Goal: Information Seeking & Learning: Learn about a topic

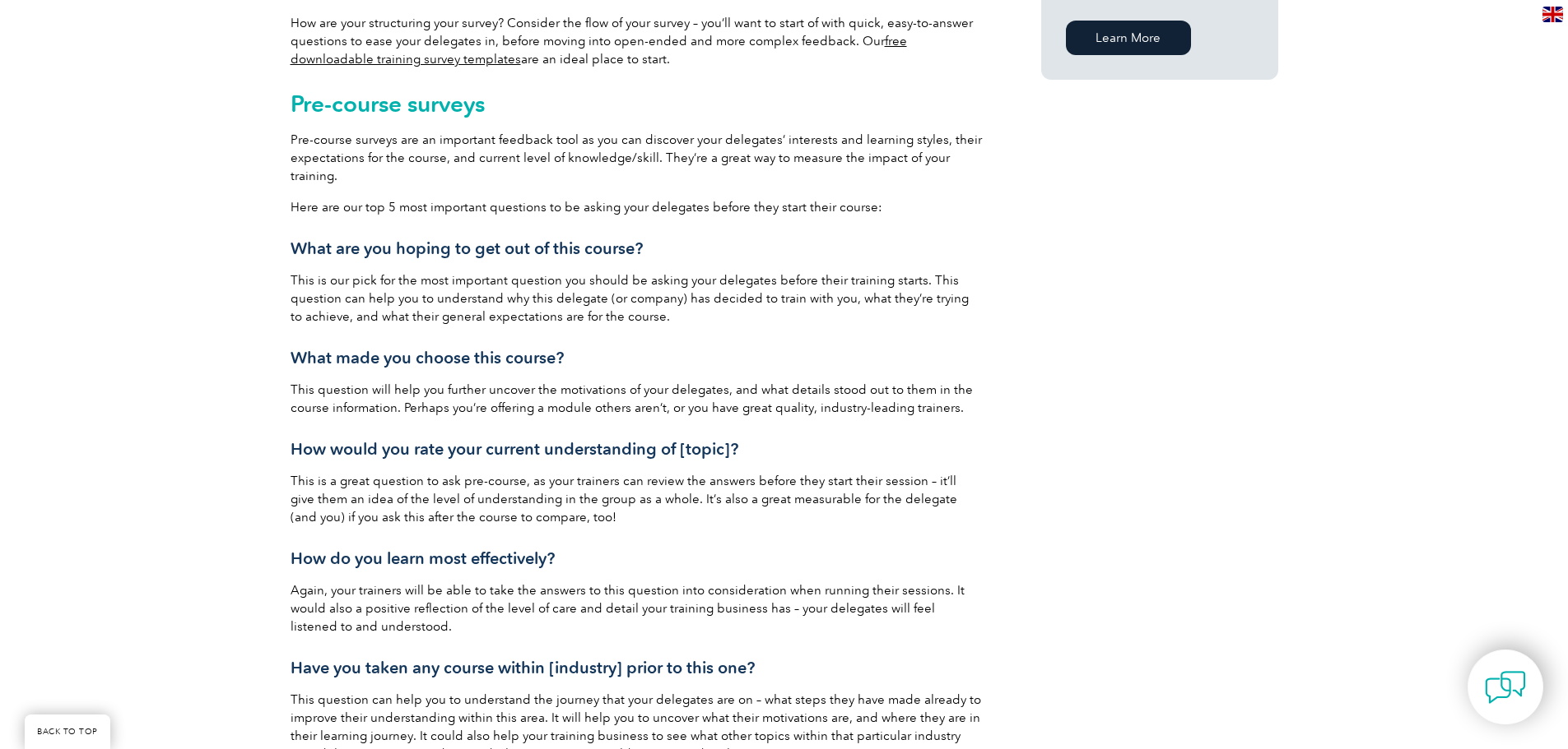
scroll to position [1481, 0]
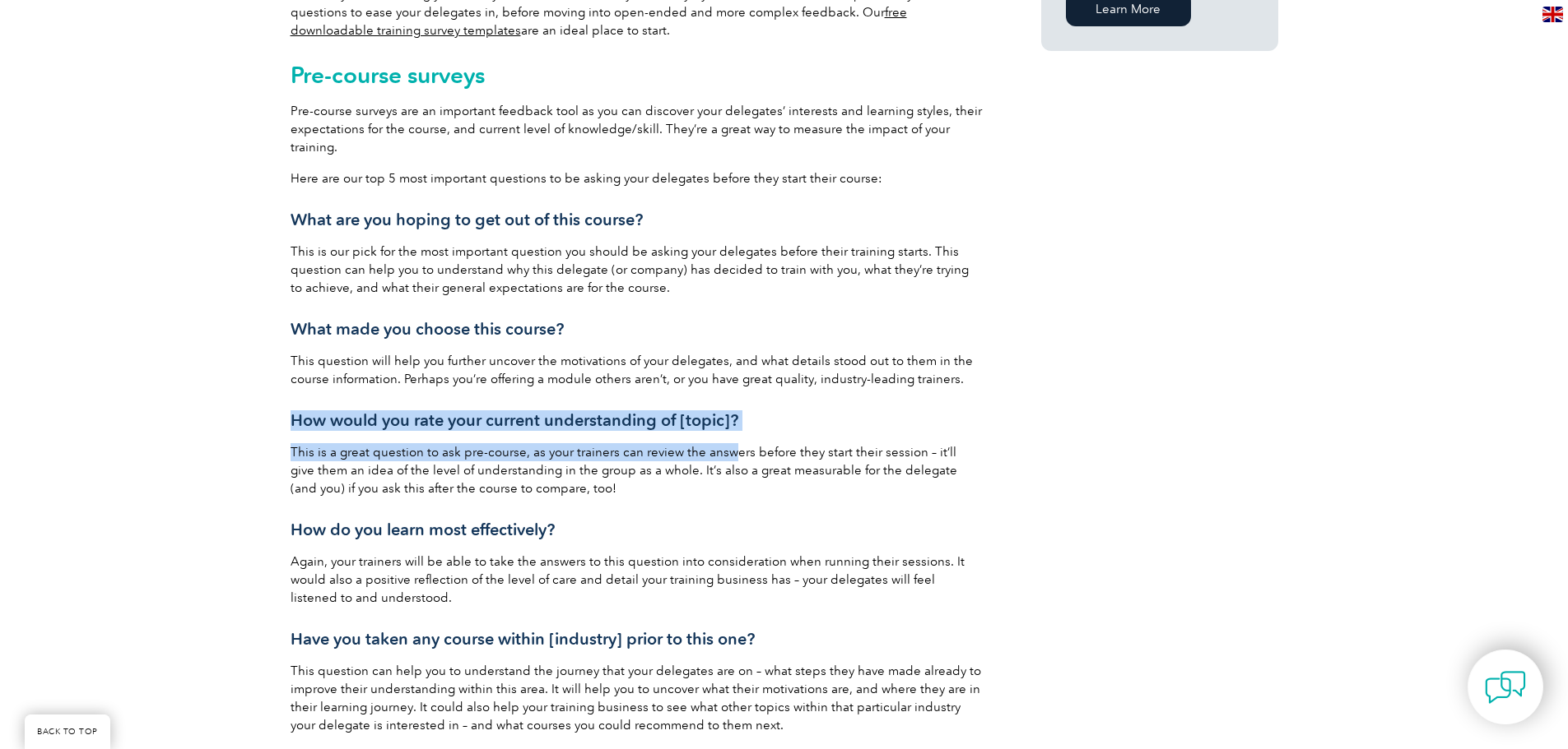
drag, startPoint x: 292, startPoint y: 417, endPoint x: 766, endPoint y: 433, distance: 474.3
click at [753, 435] on div "Most training providers would agree on the importance of collecting (and effect…" at bounding box center [637, 547] width 692 height 2879
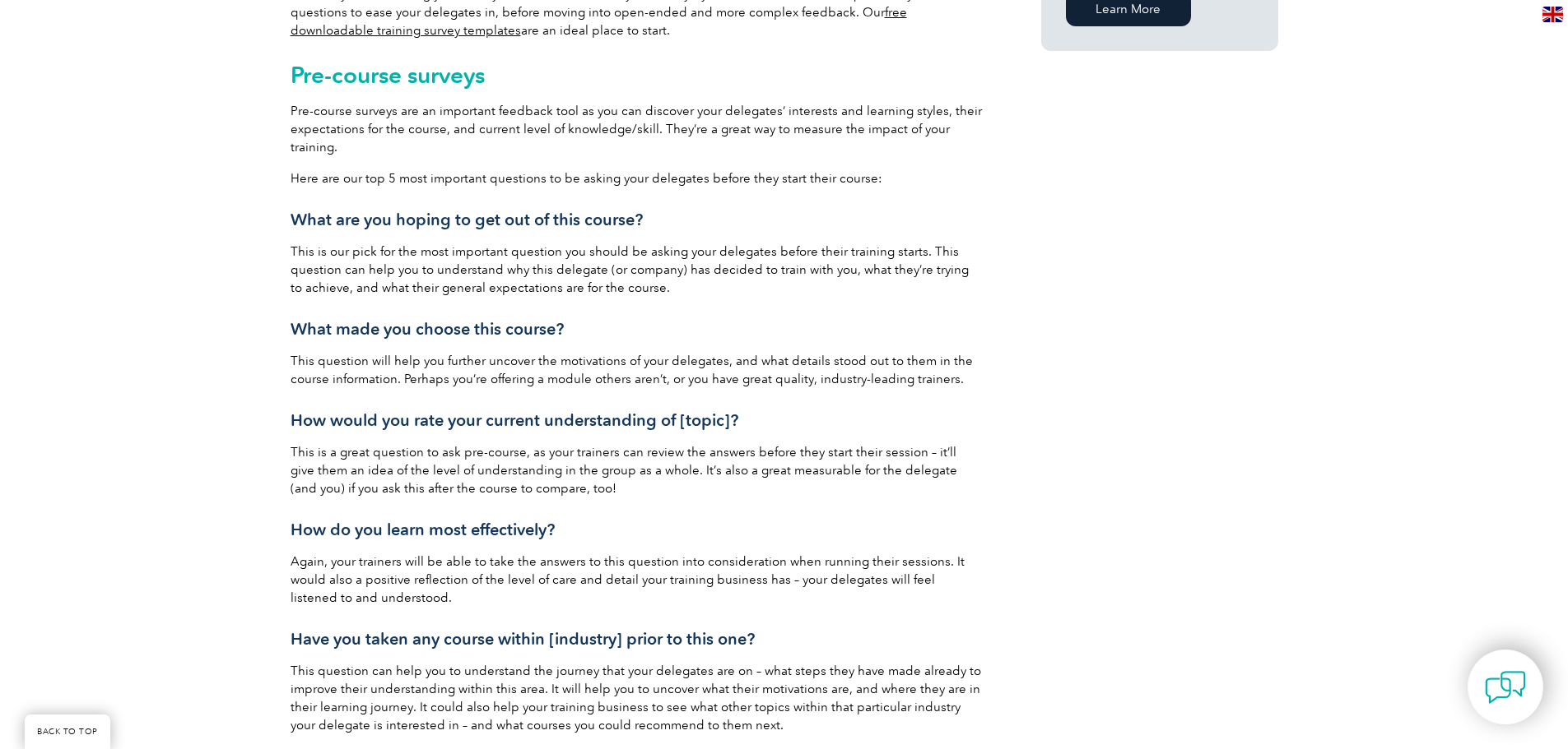
click at [889, 385] on p "This question will help you further uncover the motivations of your delegates, …" at bounding box center [637, 370] width 692 height 36
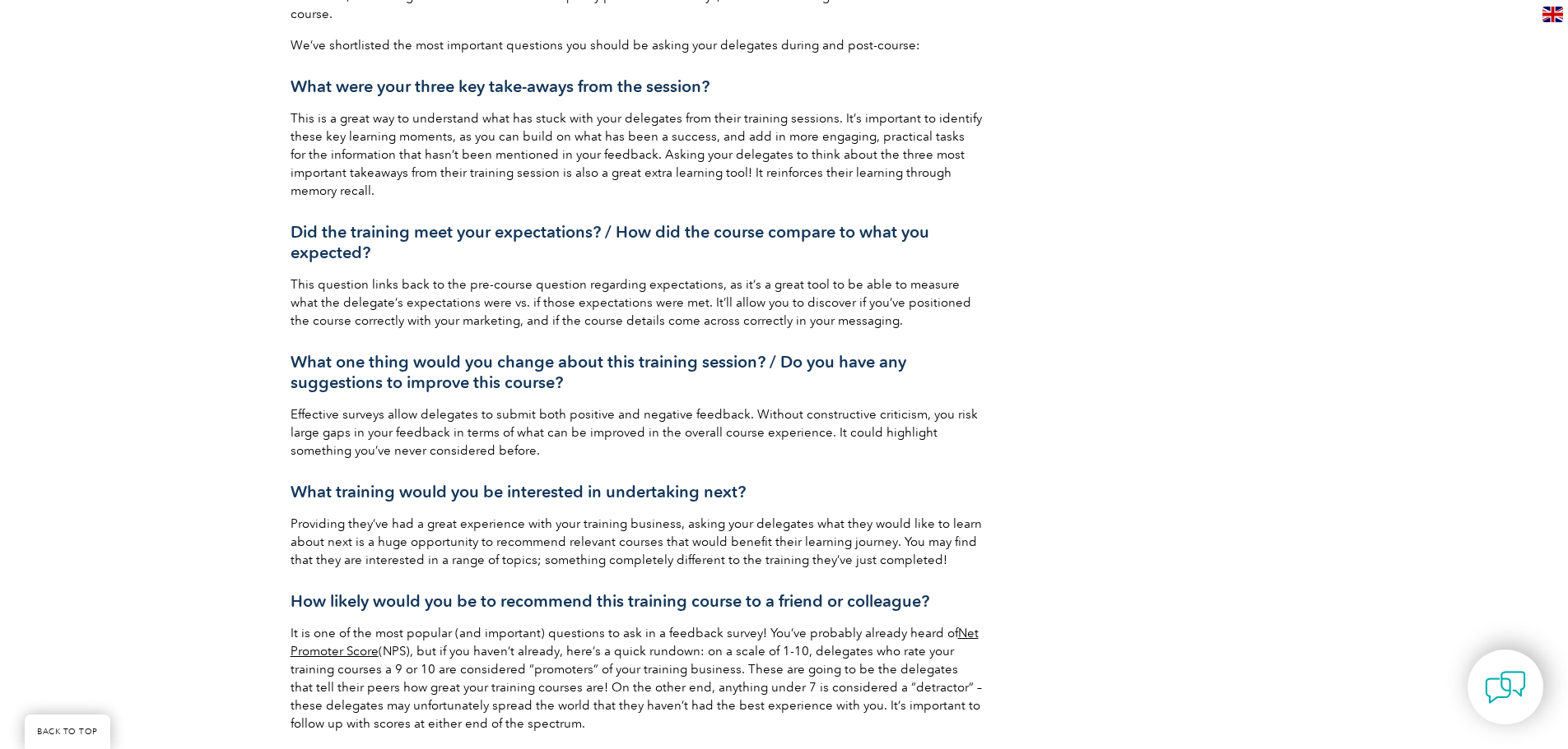
scroll to position [2385, 0]
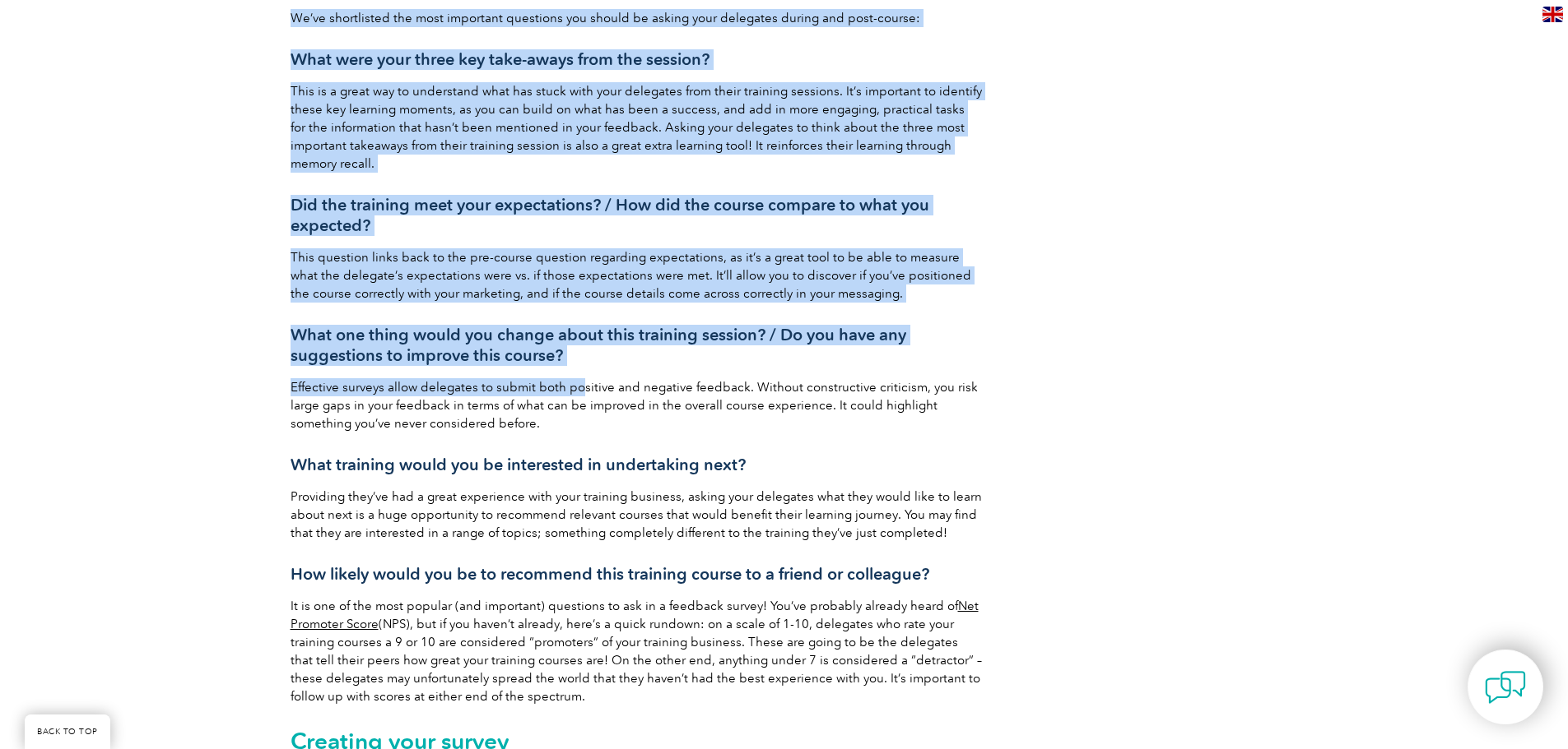
drag, startPoint x: 265, startPoint y: 321, endPoint x: 580, endPoint y: 366, distance: 318.2
drag, startPoint x: 676, startPoint y: 303, endPoint x: 653, endPoint y: 342, distance: 45.3
click at [630, 345] on h3 "What one thing would you change about this training session? / Do you have any …" at bounding box center [637, 345] width 692 height 41
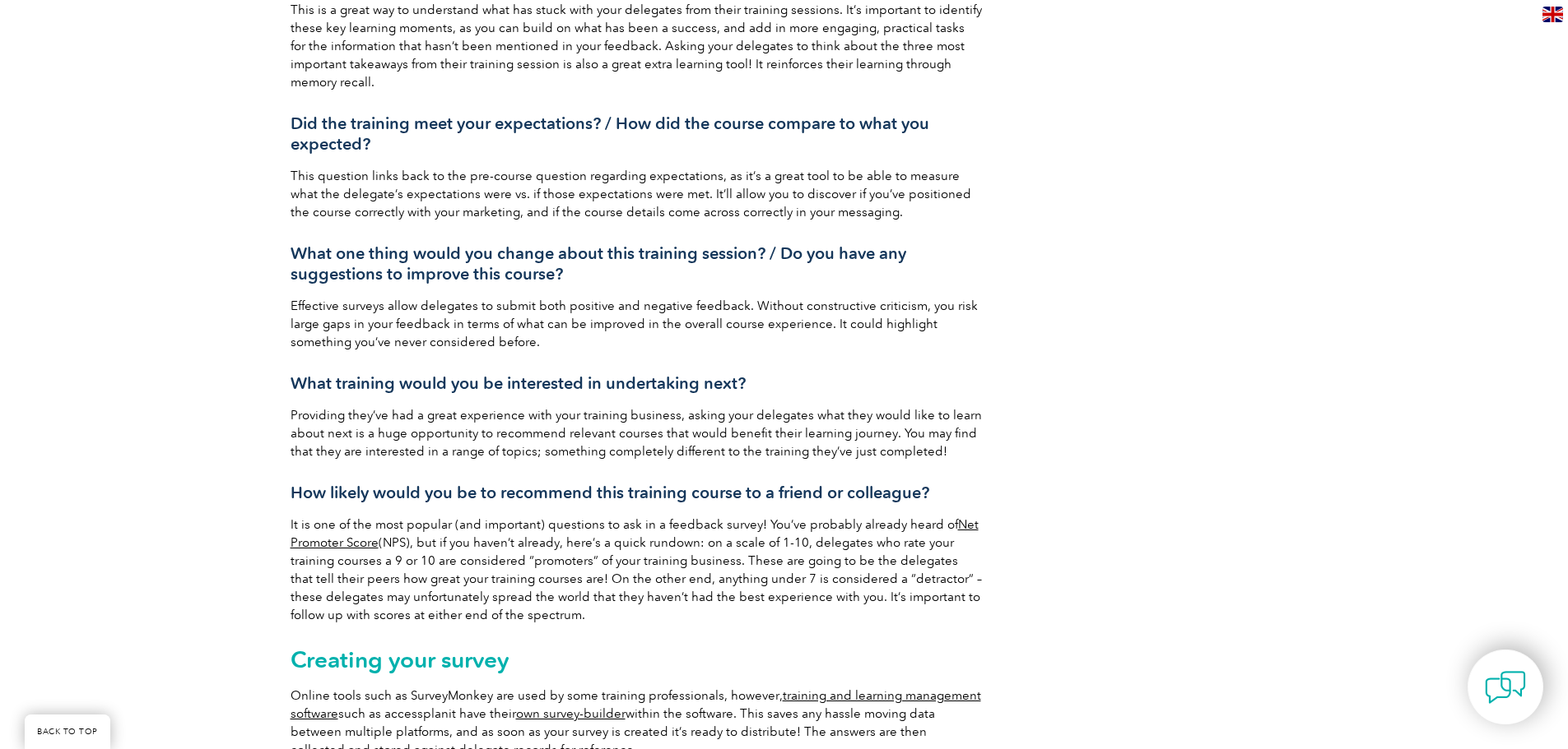
scroll to position [2468, 0]
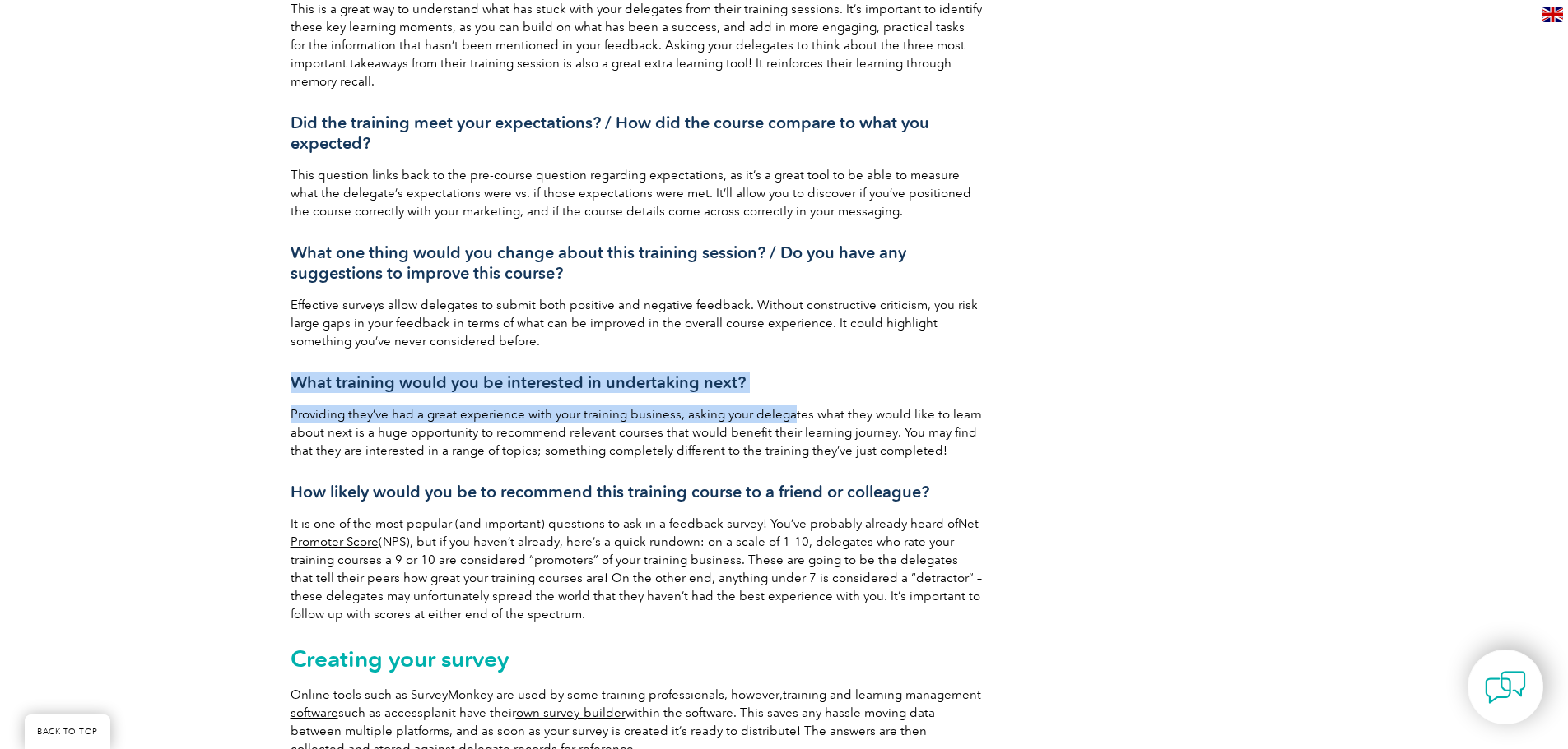
drag, startPoint x: 295, startPoint y: 363, endPoint x: 786, endPoint y: 379, distance: 491.3
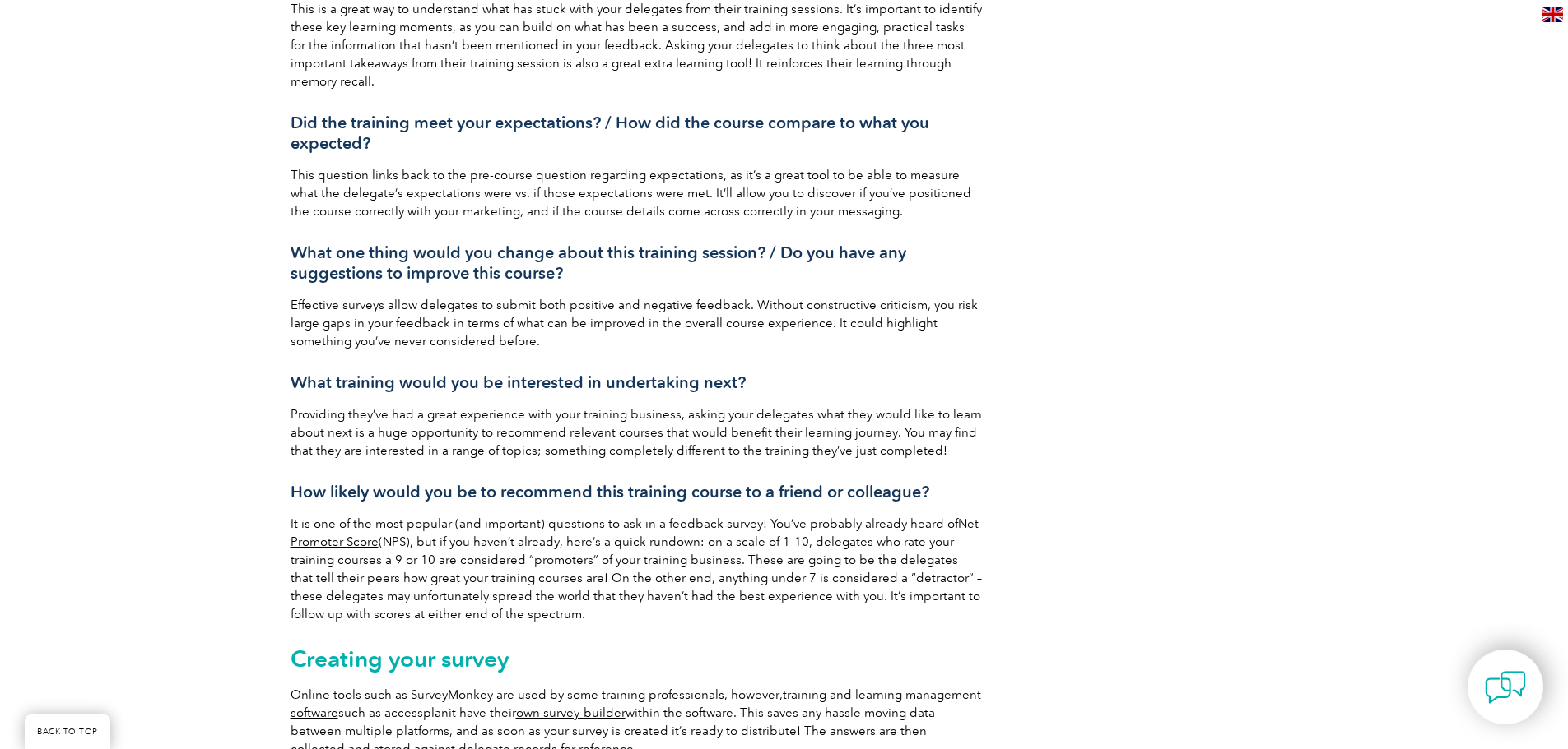
click at [791, 373] on h3 "What training would you be interested in undertaking next?" at bounding box center [637, 383] width 692 height 21
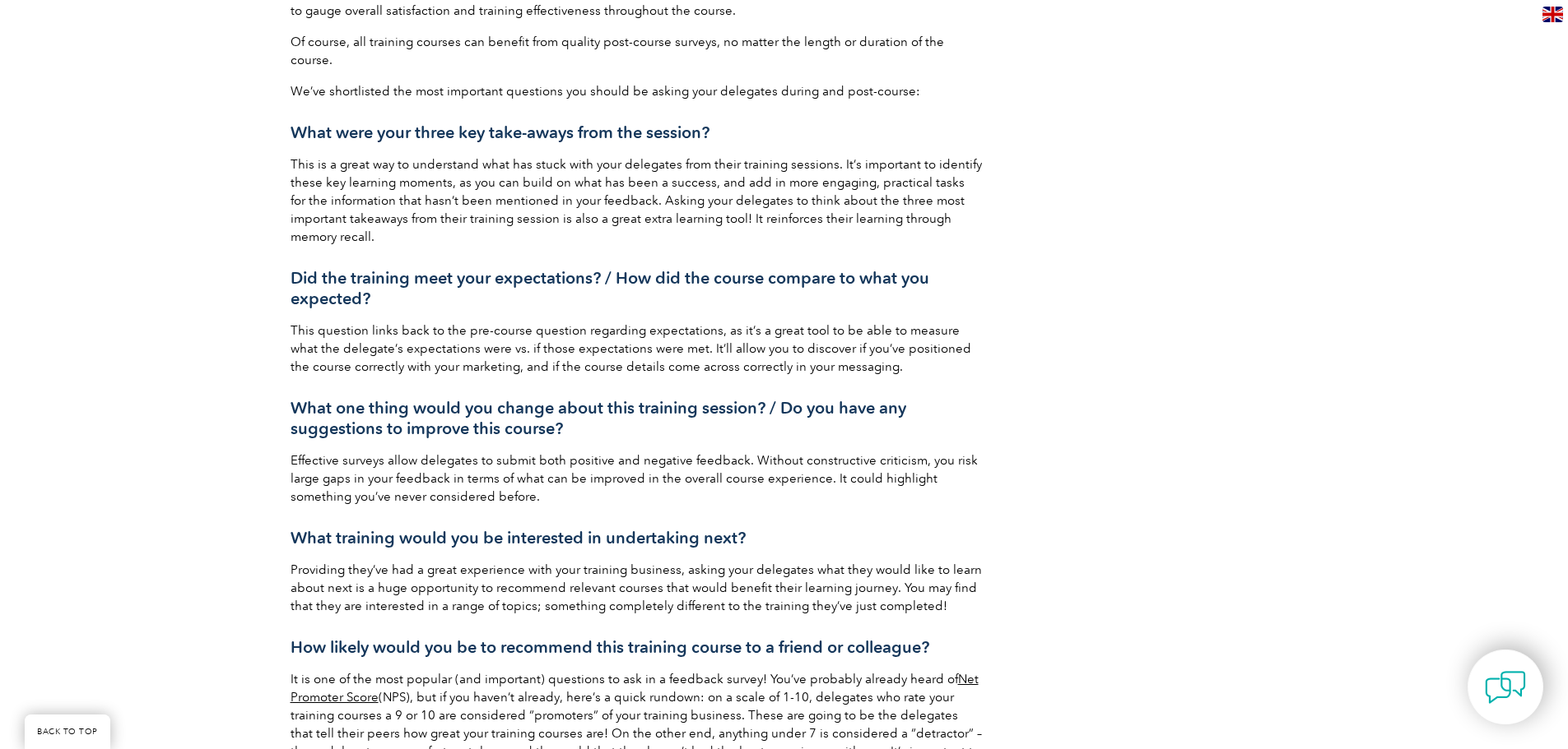
scroll to position [2057, 0]
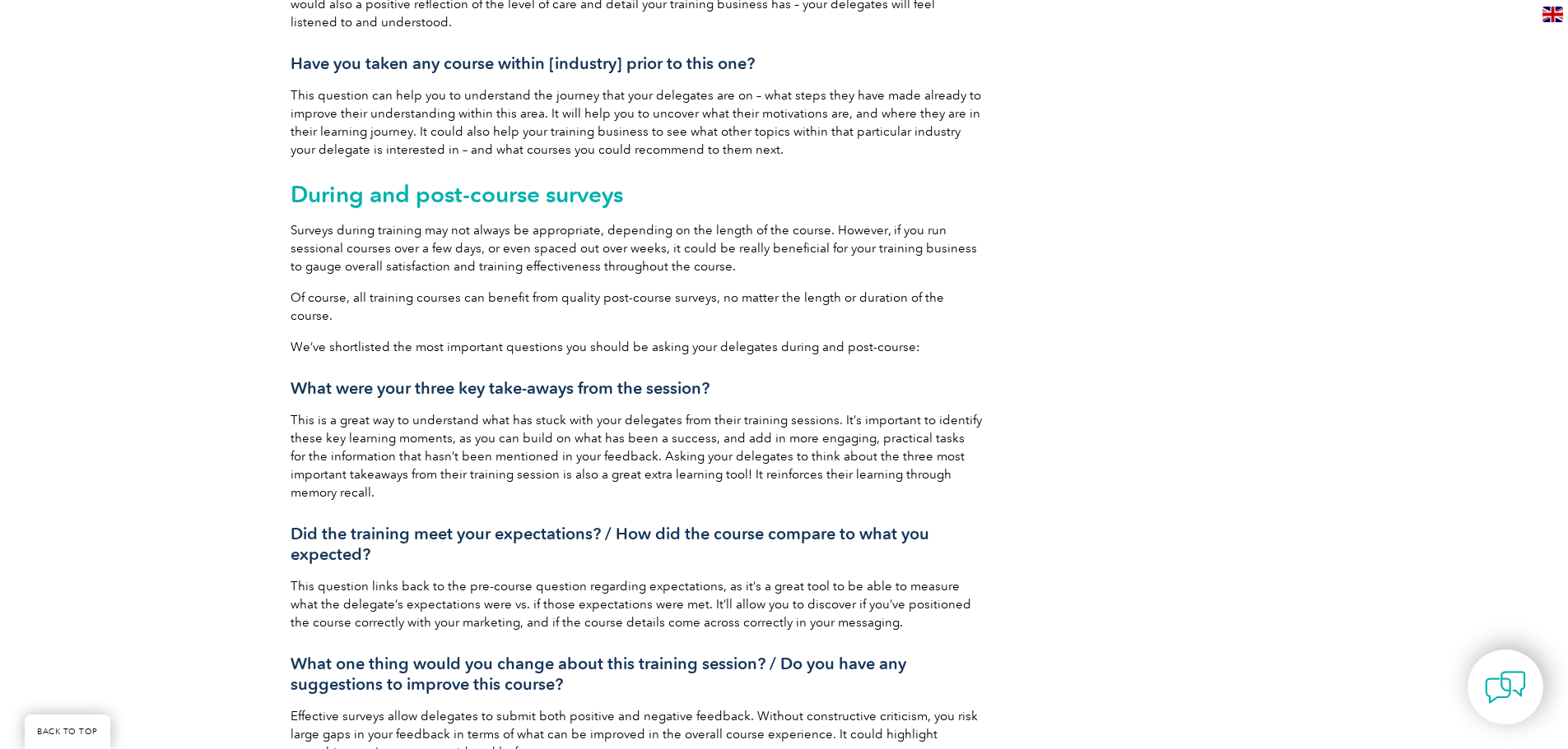
drag, startPoint x: 1188, startPoint y: 286, endPoint x: 1175, endPoint y: 267, distance: 23.0
